Goal: Find specific page/section: Find specific page/section

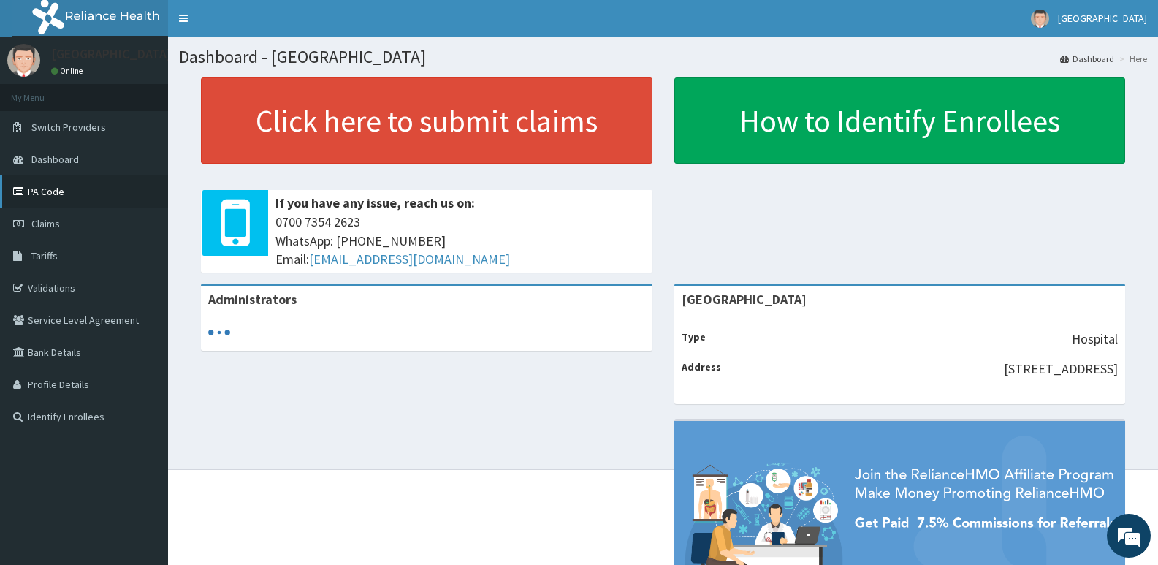
click at [52, 186] on link "PA Code" at bounding box center [84, 191] width 168 height 32
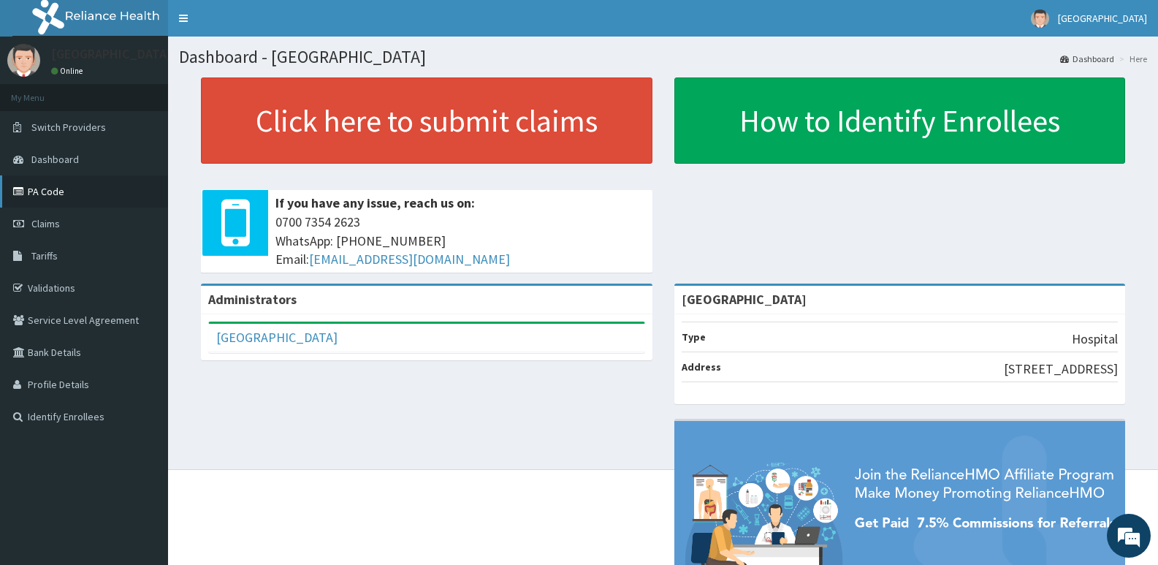
click at [45, 189] on link "PA Code" at bounding box center [84, 191] width 168 height 32
